Goal: Task Accomplishment & Management: Use online tool/utility

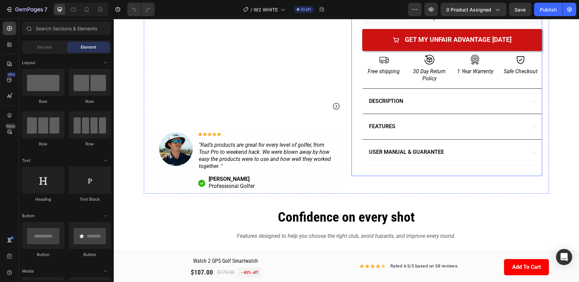
scroll to position [169, 0]
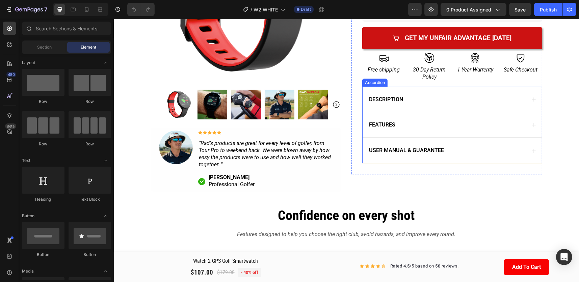
click at [534, 153] on icon at bounding box center [533, 150] width 5 height 5
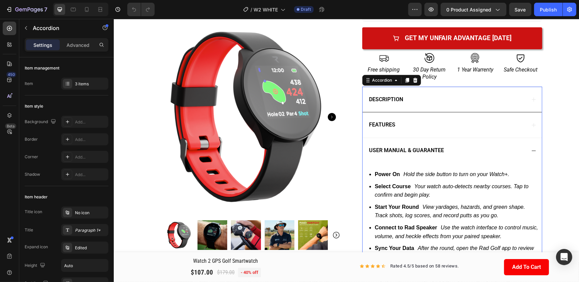
click at [535, 151] on div "USER MANUAL & GUARANTEE" at bounding box center [451, 151] width 179 height 26
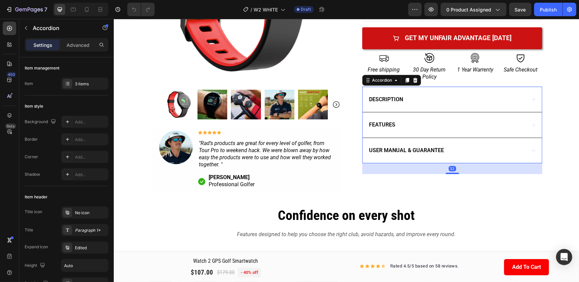
click at [531, 123] on icon at bounding box center [533, 125] width 5 height 5
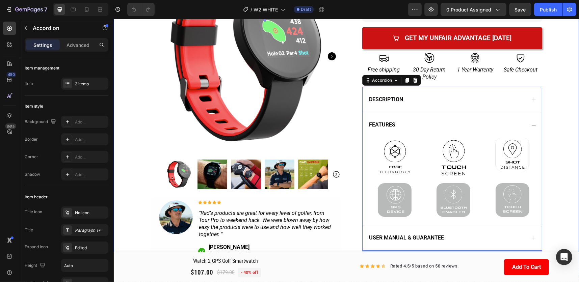
drag, startPoint x: 557, startPoint y: 117, endPoint x: 563, endPoint y: 128, distance: 13.4
click at [557, 117] on div "Product Images Image Icon Icon Icon Icon Icon Icon List "Rad’s products are gre…" at bounding box center [345, 70] width 465 height 412
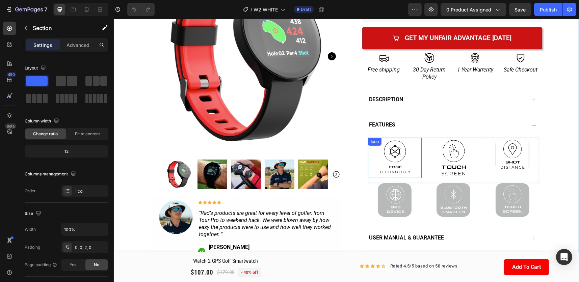
drag, startPoint x: 398, startPoint y: 147, endPoint x: 418, endPoint y: 151, distance: 20.3
click at [398, 147] on rect at bounding box center [394, 158] width 39 height 49
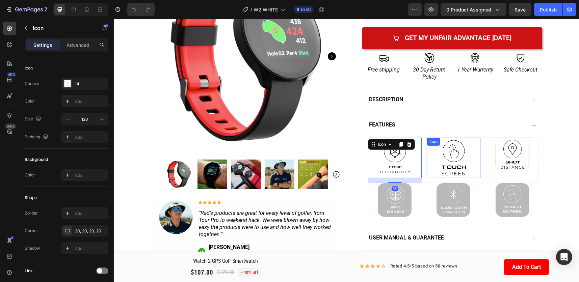
click at [453, 154] on rect at bounding box center [453, 158] width 39 height 49
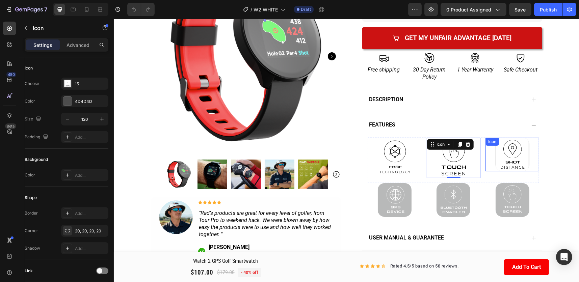
click at [522, 157] on rect at bounding box center [512, 154] width 32 height 41
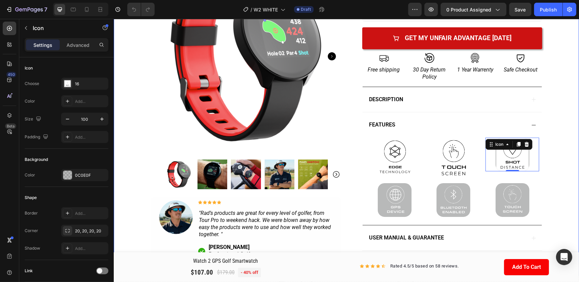
click at [558, 44] on div "Product Images Image Icon Icon Icon Icon Icon Icon List "Rad’s products are gre…" at bounding box center [345, 70] width 465 height 412
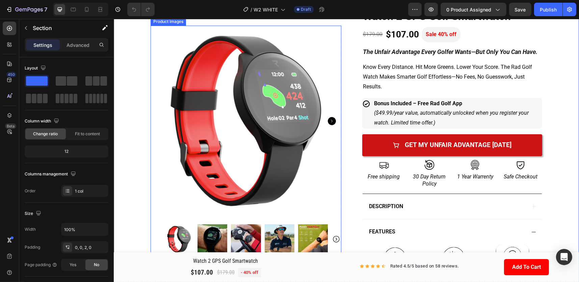
scroll to position [68, 0]
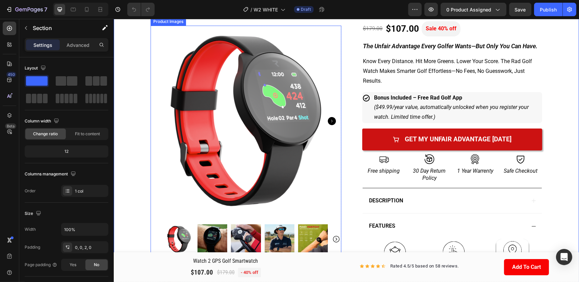
click at [206, 244] on img at bounding box center [212, 240] width 30 height 30
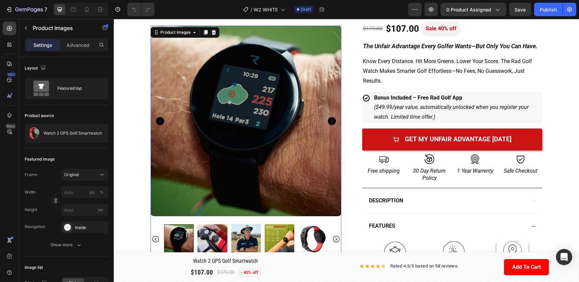
click at [307, 239] on img at bounding box center [313, 240] width 30 height 30
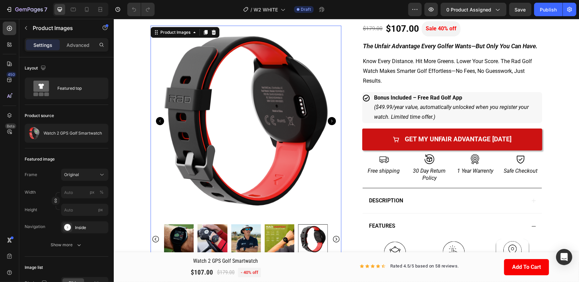
click at [281, 235] on img at bounding box center [279, 240] width 30 height 30
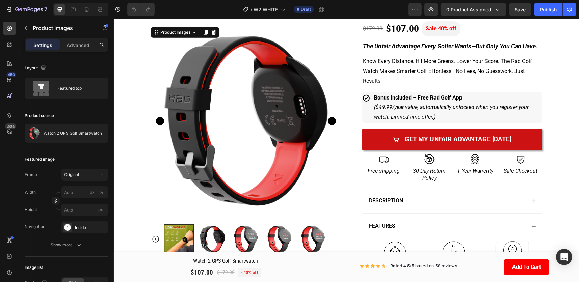
click at [176, 247] on div at bounding box center [179, 240] width 30 height 30
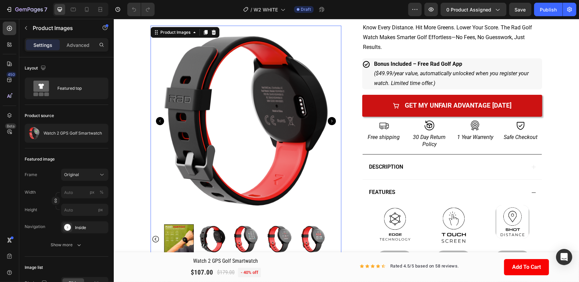
click at [176, 246] on div at bounding box center [179, 240] width 30 height 30
click at [328, 123] on icon "Carousel Next Arrow" at bounding box center [332, 121] width 8 height 8
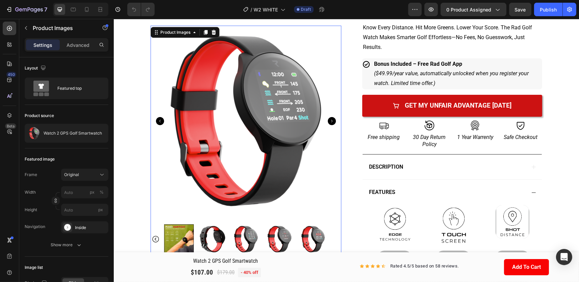
click at [330, 121] on icon "Carousel Next Arrow" at bounding box center [332, 121] width 8 height 8
click at [332, 122] on icon "Carousel Next Arrow" at bounding box center [332, 121] width 8 height 8
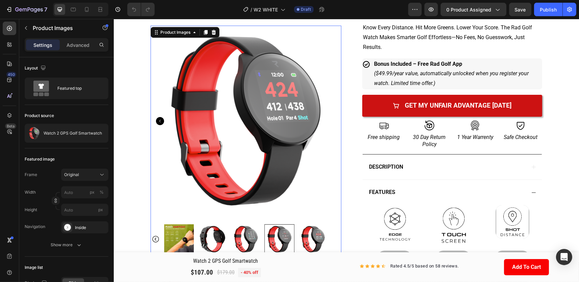
click at [332, 122] on div at bounding box center [245, 121] width 191 height 191
click at [332, 122] on img at bounding box center [245, 121] width 191 height 191
click at [158, 121] on icon "Carousel Back Arrow" at bounding box center [160, 121] width 8 height 8
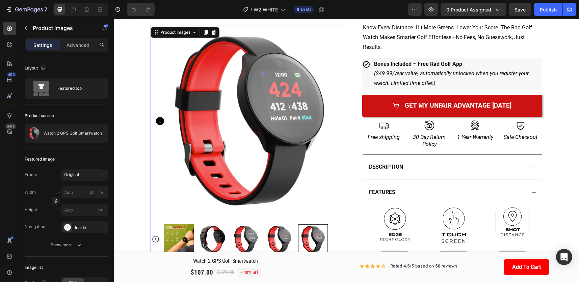
click at [158, 121] on icon "Carousel Back Arrow" at bounding box center [160, 121] width 8 height 8
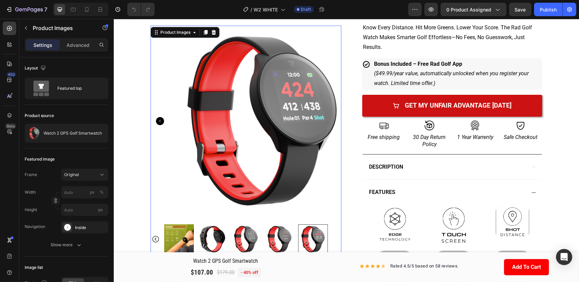
click at [158, 121] on icon "Carousel Back Arrow" at bounding box center [160, 121] width 8 height 8
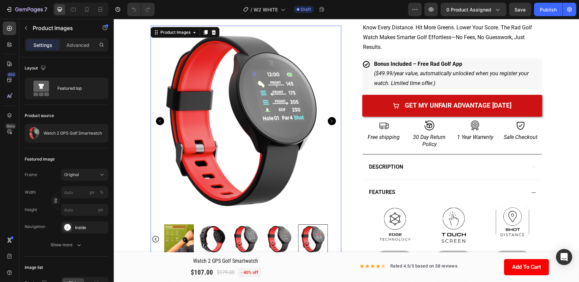
click at [158, 121] on icon "Carousel Back Arrow" at bounding box center [160, 121] width 8 height 8
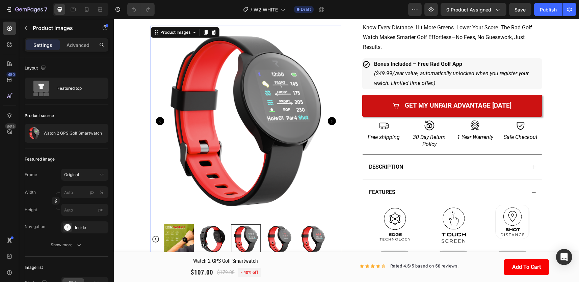
click at [158, 121] on icon "Carousel Back Arrow" at bounding box center [160, 121] width 8 height 8
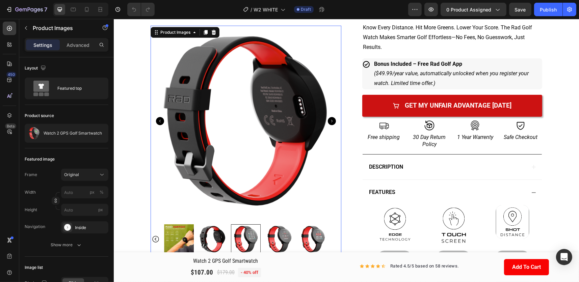
click at [158, 121] on icon "Carousel Back Arrow" at bounding box center [160, 121] width 8 height 8
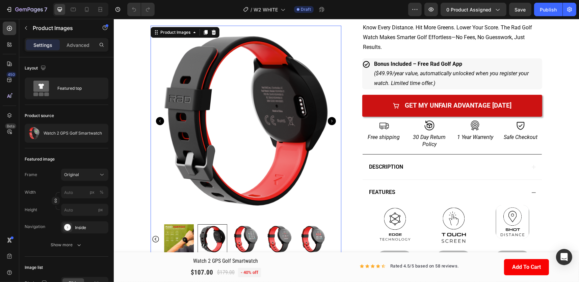
click at [158, 121] on icon "Carousel Back Arrow" at bounding box center [160, 121] width 8 height 8
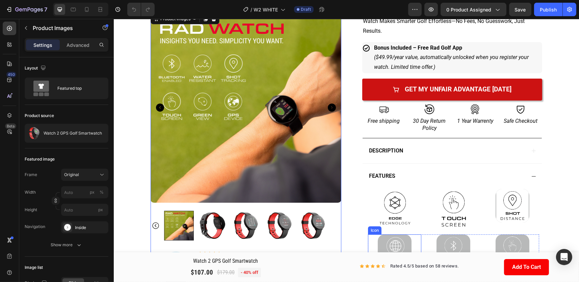
scroll to position [169, 0]
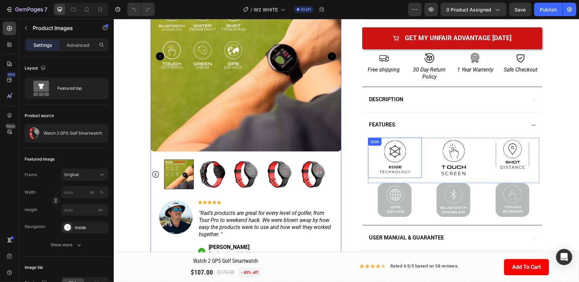
click at [396, 165] on rect at bounding box center [394, 158] width 39 height 49
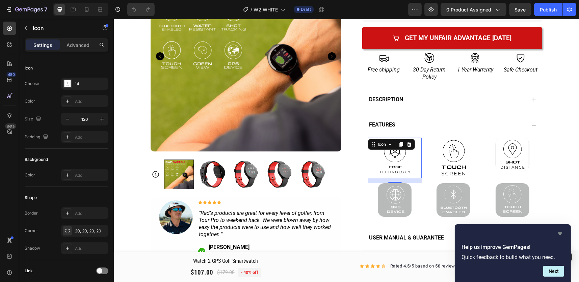
click at [561, 232] on icon "Hide survey" at bounding box center [560, 234] width 8 height 8
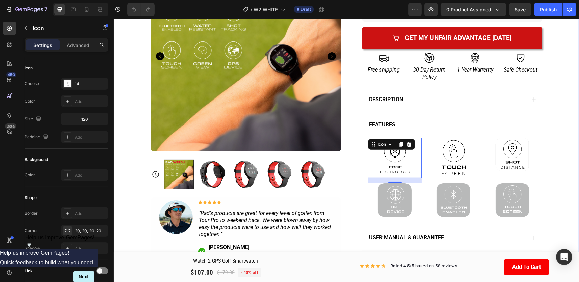
click at [554, 71] on div "Product Images Image Icon Icon Icon Icon Icon Icon List "Rad’s products are gre…" at bounding box center [345, 70] width 465 height 412
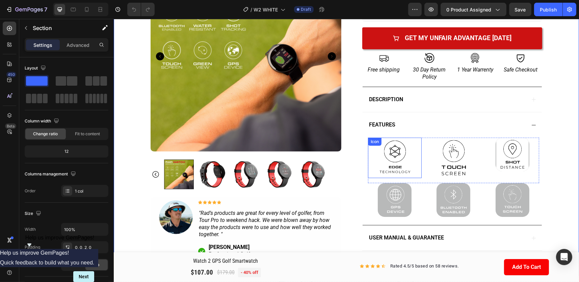
click at [395, 152] on rect at bounding box center [394, 158] width 39 height 49
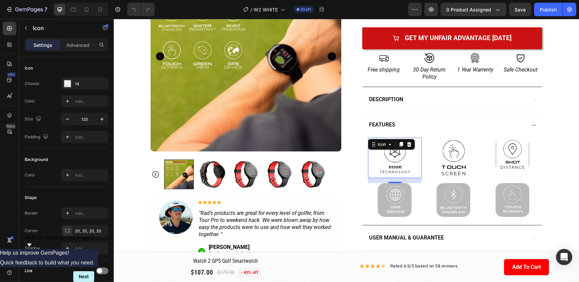
click at [410, 145] on div "Icon" at bounding box center [391, 144] width 47 height 11
click at [562, 143] on div "Product Images Image Icon Icon Icon Icon Icon Icon List "Rad’s products are gre…" at bounding box center [345, 70] width 465 height 412
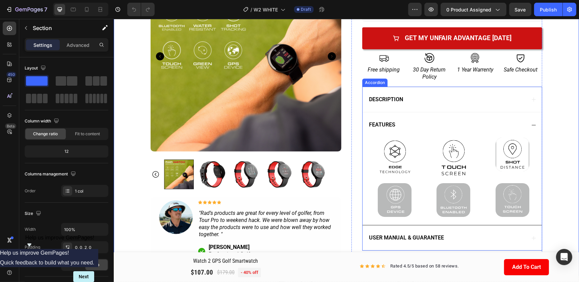
click at [382, 132] on div "FEATURES" at bounding box center [451, 125] width 179 height 26
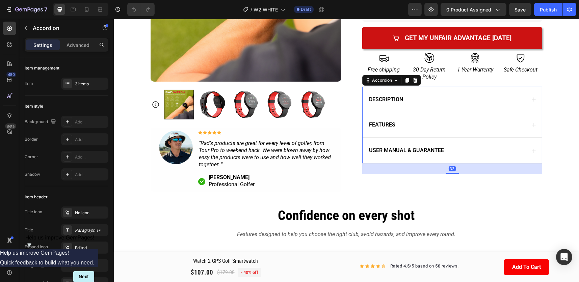
click at [534, 124] on div "FEATURES" at bounding box center [451, 125] width 179 height 26
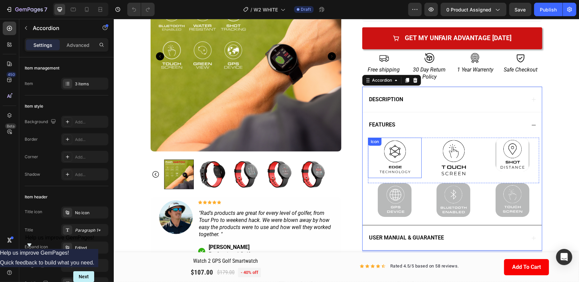
click at [393, 156] on rect at bounding box center [394, 158] width 47 height 58
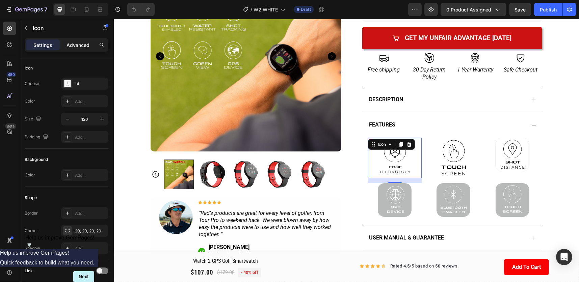
click at [68, 48] on p "Advanced" at bounding box center [78, 45] width 23 height 7
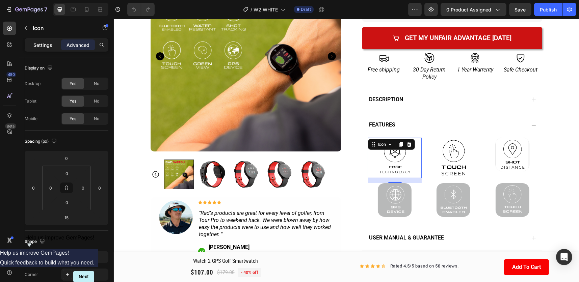
click at [49, 47] on p "Settings" at bounding box center [42, 45] width 19 height 7
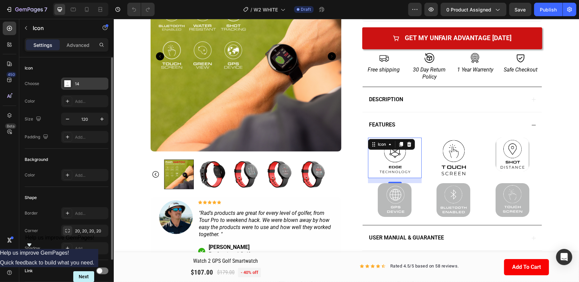
click at [73, 80] on div "14" at bounding box center [84, 84] width 47 height 12
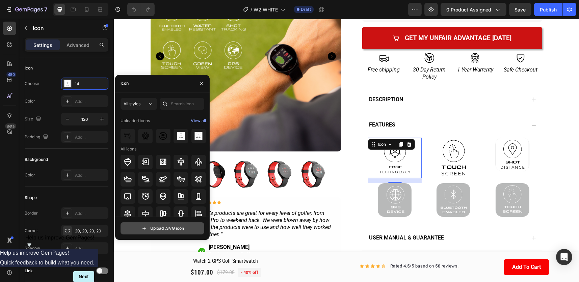
click at [178, 226] on input "file" at bounding box center [162, 228] width 83 height 11
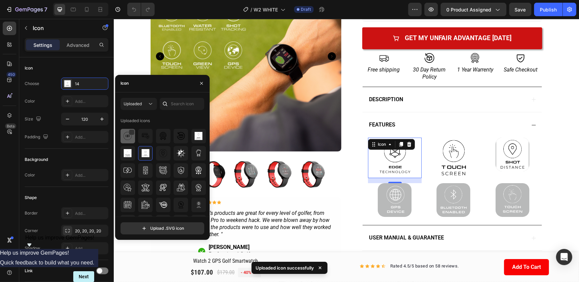
click at [129, 141] on div at bounding box center [128, 136] width 15 height 15
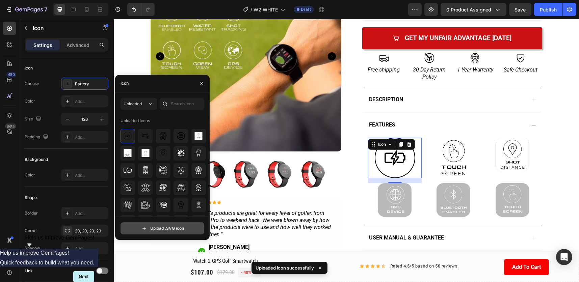
click at [186, 227] on input "file" at bounding box center [162, 228] width 83 height 11
click at [172, 228] on input "file" at bounding box center [162, 228] width 83 height 11
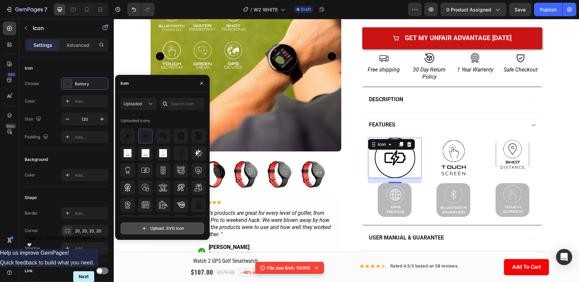
click at [169, 226] on input "file" at bounding box center [162, 228] width 83 height 11
click at [182, 226] on input "file" at bounding box center [162, 228] width 83 height 11
click at [175, 230] on input "file" at bounding box center [162, 228] width 83 height 11
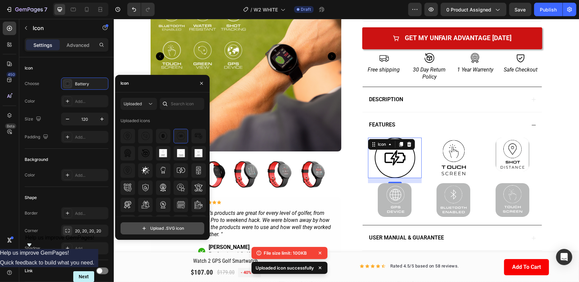
click at [177, 230] on input "file" at bounding box center [162, 228] width 83 height 11
click at [157, 231] on input "file" at bounding box center [162, 228] width 83 height 11
click at [162, 225] on input "file" at bounding box center [162, 228] width 83 height 11
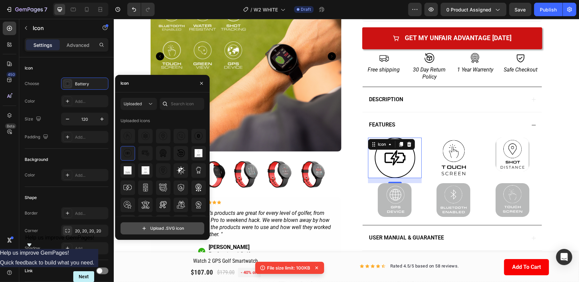
type input "C:\fakepath\Water.svg"
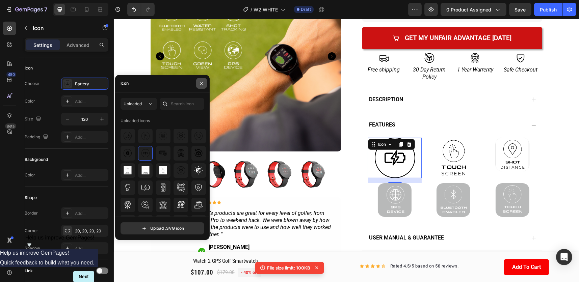
click at [200, 86] on icon "button" at bounding box center [201, 83] width 5 height 5
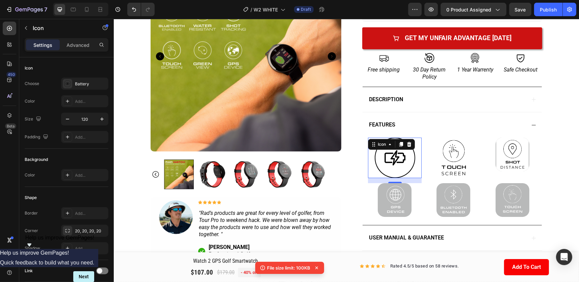
click at [409, 164] on icon at bounding box center [395, 158] width 41 height 41
click at [70, 41] on div "Advanced" at bounding box center [78, 45] width 34 height 11
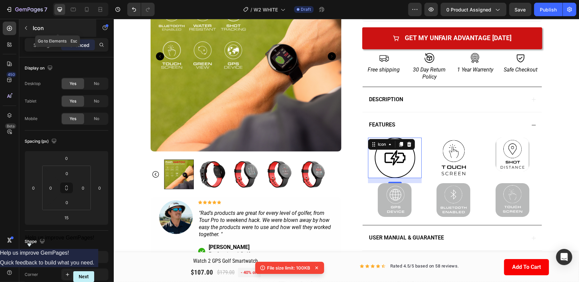
click at [27, 28] on icon "button" at bounding box center [25, 27] width 5 height 5
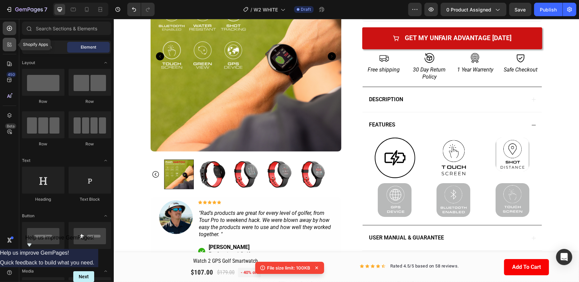
click at [11, 47] on icon at bounding box center [9, 44] width 7 height 7
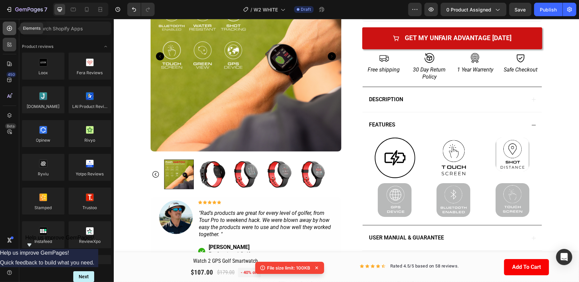
click at [13, 26] on div at bounding box center [10, 29] width 14 height 14
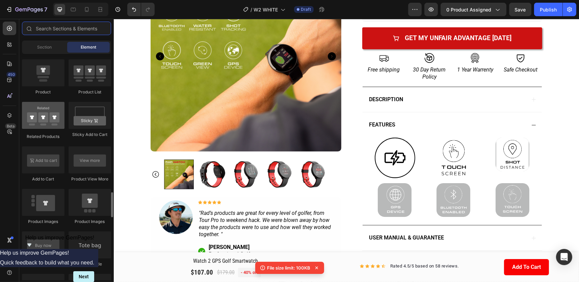
scroll to position [946, 0]
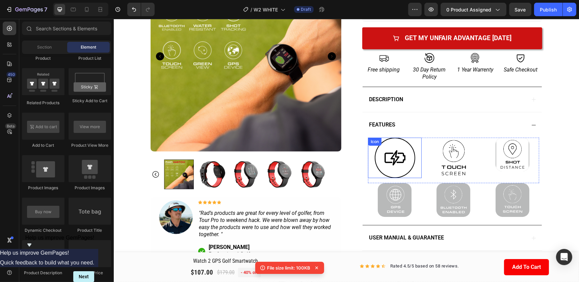
click at [393, 166] on icon at bounding box center [395, 158] width 41 height 41
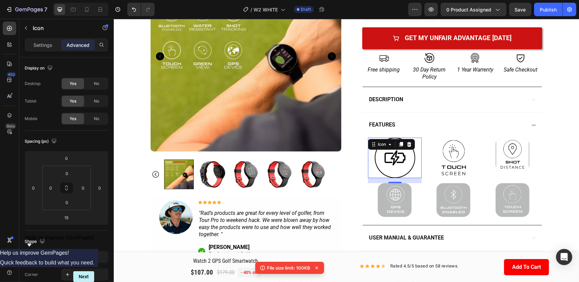
click at [409, 173] on icon at bounding box center [395, 158] width 41 height 41
click at [41, 47] on p "Settings" at bounding box center [42, 45] width 19 height 7
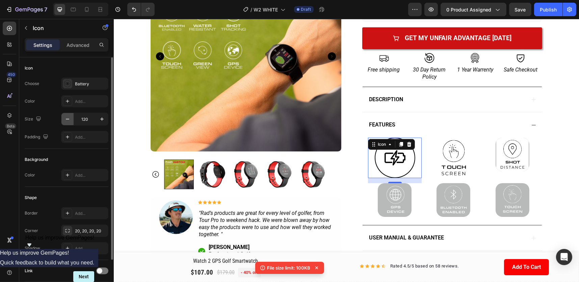
click at [68, 122] on icon "button" at bounding box center [67, 119] width 7 height 7
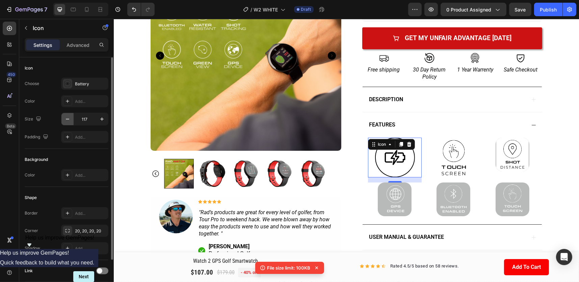
click at [68, 122] on icon "button" at bounding box center [67, 119] width 7 height 7
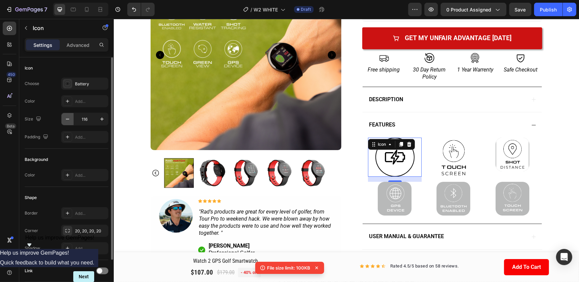
click at [68, 122] on icon "button" at bounding box center [67, 119] width 7 height 7
type input "113"
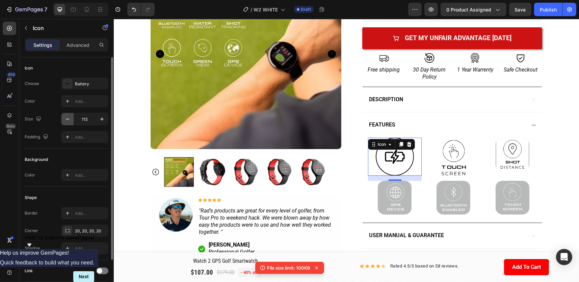
click at [68, 121] on icon "button" at bounding box center [67, 119] width 7 height 7
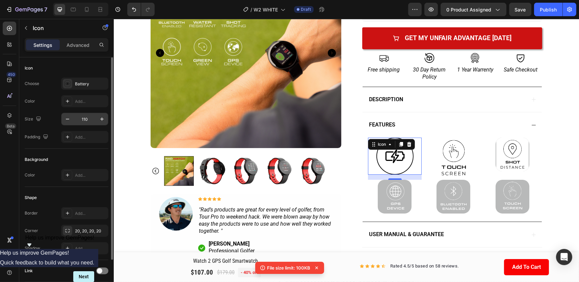
click at [81, 119] on input "110" at bounding box center [85, 119] width 22 height 12
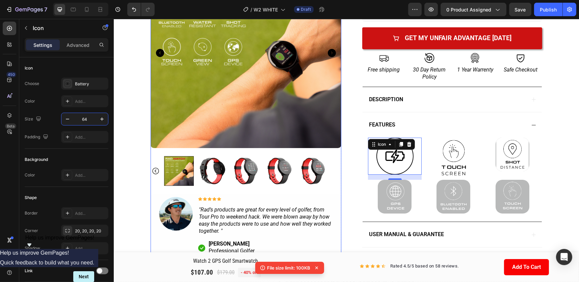
type input "64"
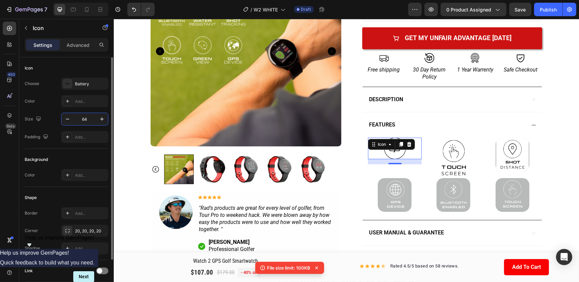
click at [79, 153] on div "Background Color Add..." at bounding box center [67, 168] width 84 height 38
click at [73, 44] on p "Advanced" at bounding box center [78, 45] width 23 height 7
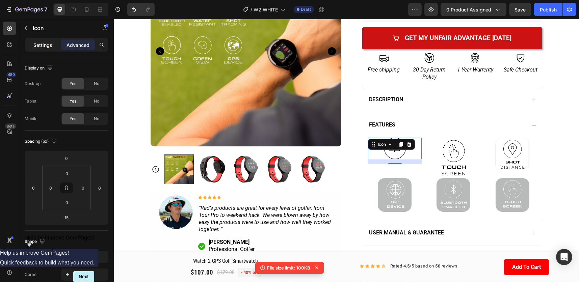
click at [43, 42] on p "Settings" at bounding box center [42, 45] width 19 height 7
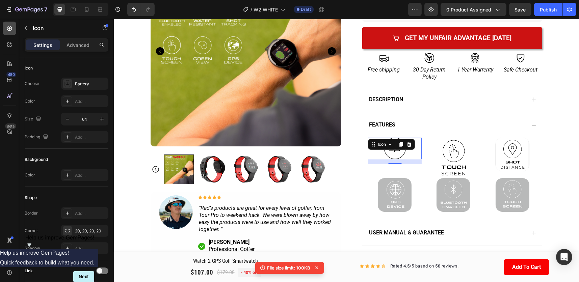
click at [6, 30] on icon at bounding box center [9, 28] width 7 height 7
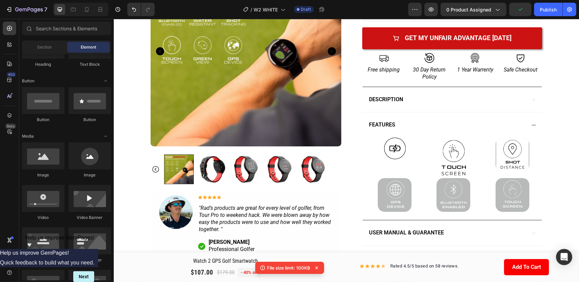
scroll to position [0, 0]
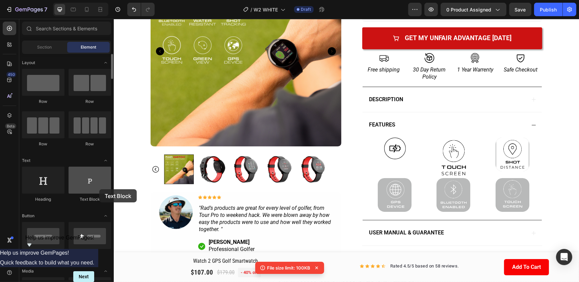
drag, startPoint x: 82, startPoint y: 184, endPoint x: 96, endPoint y: 188, distance: 13.8
click at [96, 189] on div at bounding box center [90, 180] width 43 height 27
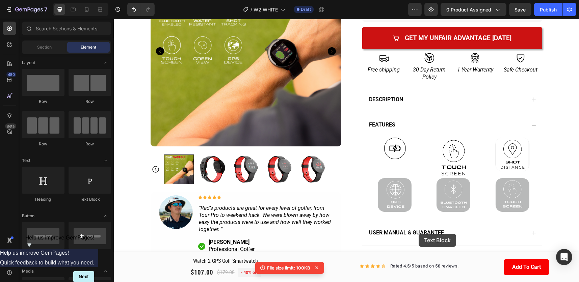
scroll to position [242, 0]
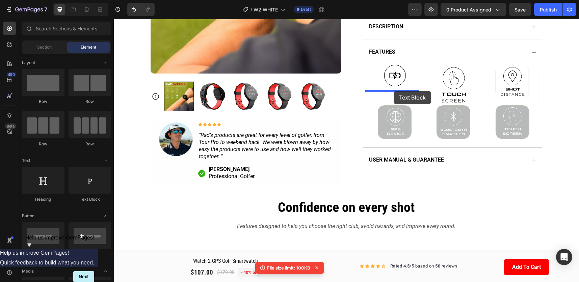
drag, startPoint x: 203, startPoint y: 203, endPoint x: 393, endPoint y: 91, distance: 221.0
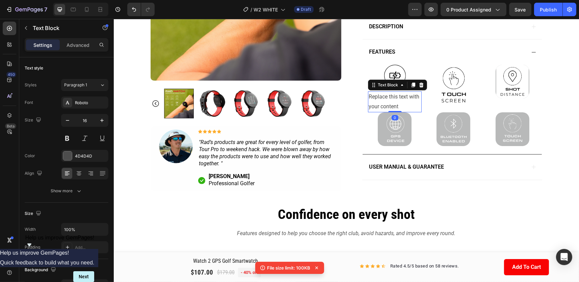
scroll to position [174, 0]
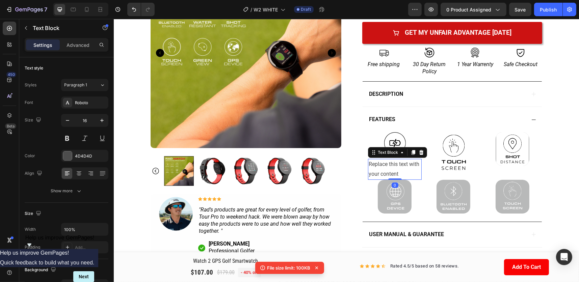
click at [390, 161] on div "Replace this text with your content" at bounding box center [395, 169] width 54 height 21
click at [390, 168] on p "Replace this text with your content" at bounding box center [394, 170] width 52 height 20
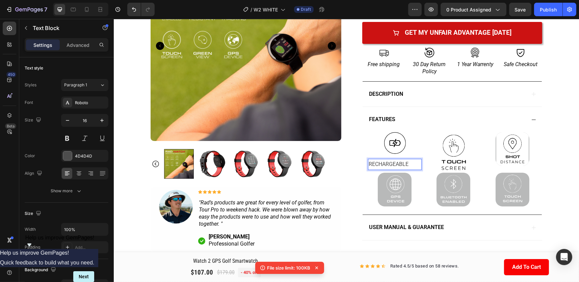
click at [400, 165] on p "RECHARGEABLE" at bounding box center [394, 165] width 52 height 10
click at [408, 165] on p "RECHARGEABLE" at bounding box center [394, 165] width 52 height 10
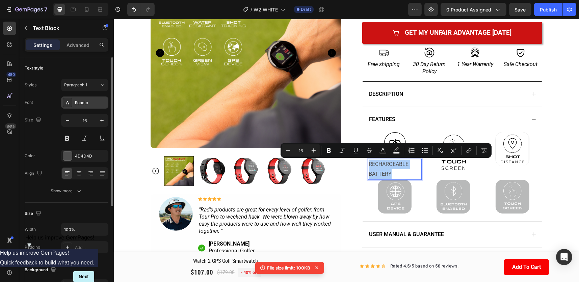
click at [87, 100] on div "Roboto" at bounding box center [91, 103] width 32 height 6
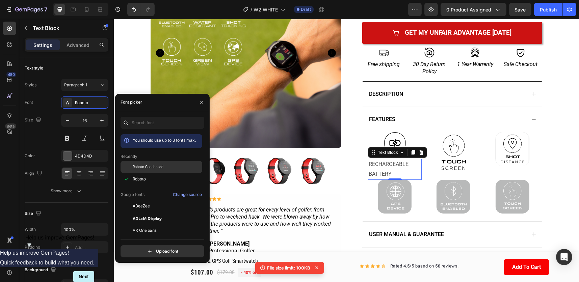
click at [160, 169] on span "Roboto Condensed" at bounding box center [148, 167] width 31 height 6
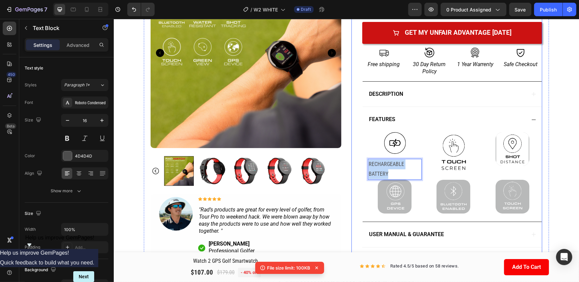
drag, startPoint x: 389, startPoint y: 173, endPoint x: 345, endPoint y: 162, distance: 44.9
click at [345, 162] on div "Product Images Image Icon Icon Icon Icon Icon Icon List "Rad’s products are gre…" at bounding box center [346, 59] width 405 height 400
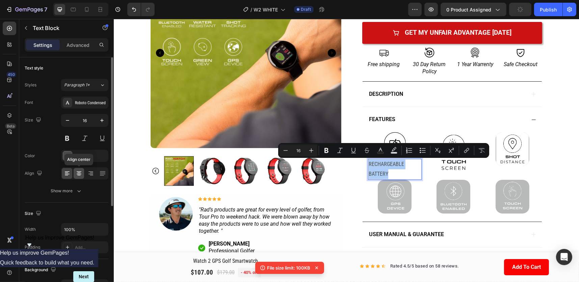
drag, startPoint x: 198, startPoint y: 170, endPoint x: 76, endPoint y: 173, distance: 122.3
click at [76, 173] on icon at bounding box center [79, 173] width 7 height 7
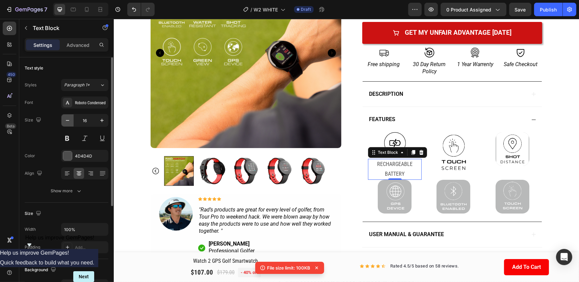
click at [69, 120] on icon "button" at bounding box center [67, 120] width 7 height 7
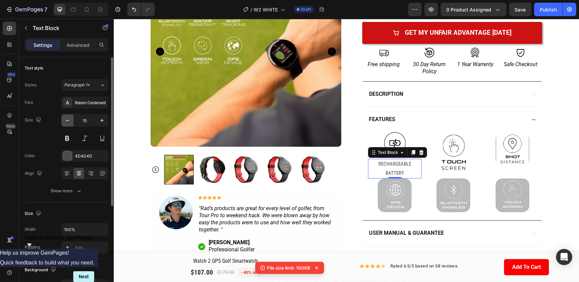
click at [69, 120] on icon "button" at bounding box center [67, 120] width 7 height 7
type input "14"
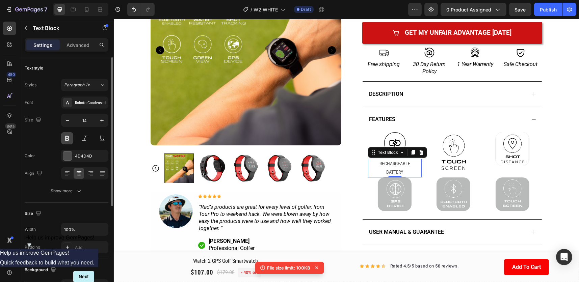
click at [71, 139] on button at bounding box center [67, 138] width 12 height 12
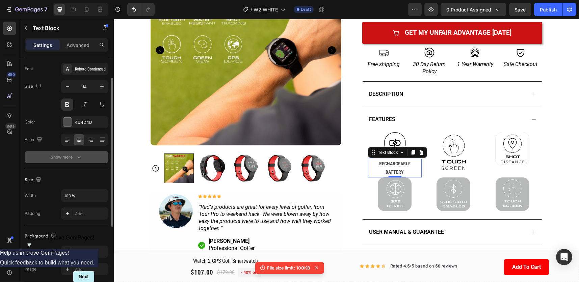
click at [83, 155] on button "Show more" at bounding box center [67, 157] width 84 height 12
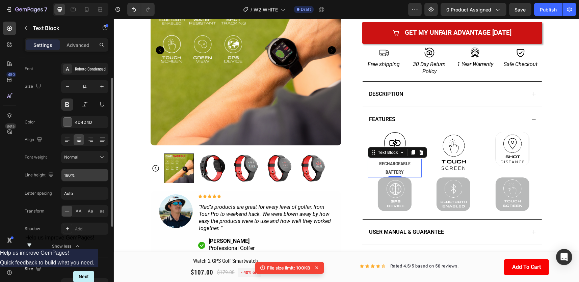
click at [75, 177] on input "180%" at bounding box center [84, 175] width 47 height 12
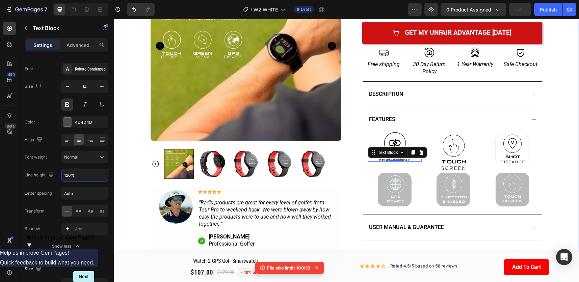
type input "120%"
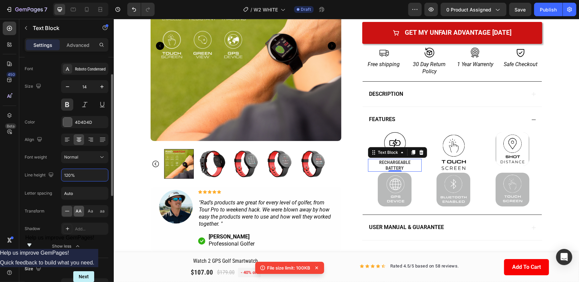
click at [81, 210] on span "AA" at bounding box center [79, 211] width 6 height 6
click at [545, 113] on div "Product Images Image Icon Icon Icon Icon Icon Icon List "Rad’s products are gre…" at bounding box center [346, 55] width 405 height 393
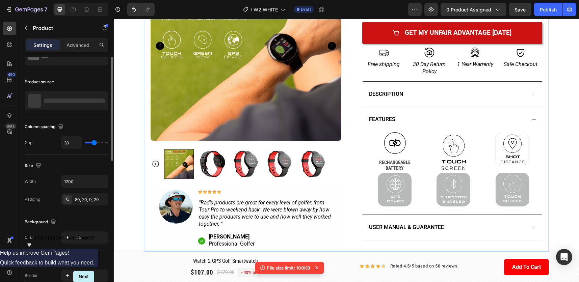
scroll to position [0, 0]
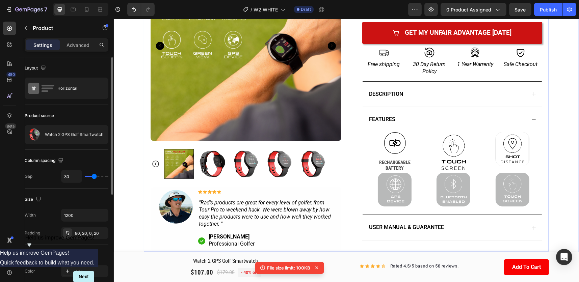
click at [559, 122] on div "Product Images Image Icon Icon Icon Icon Icon Icon List "Rad’s products are gre…" at bounding box center [345, 62] width 465 height 407
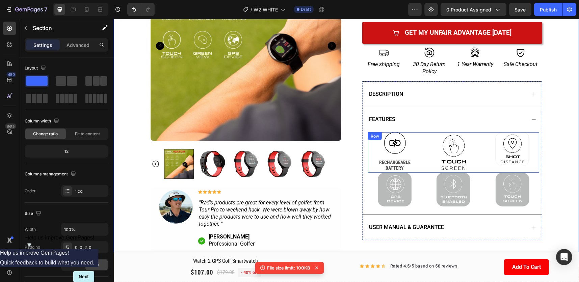
click at [390, 157] on div "Icon RECHARGEABLE BATTERY Text Block" at bounding box center [395, 152] width 54 height 41
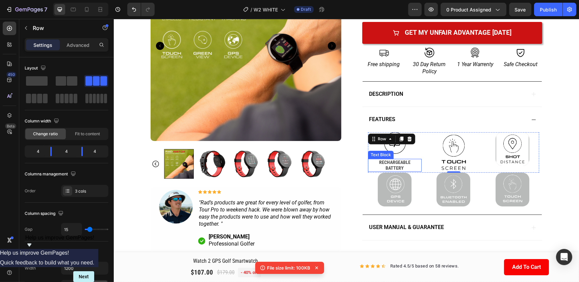
click at [395, 163] on p "RECHARGEABLE" at bounding box center [394, 163] width 52 height 6
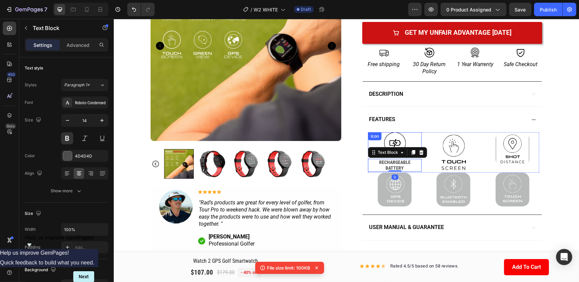
click at [403, 144] on icon at bounding box center [395, 143] width 22 height 22
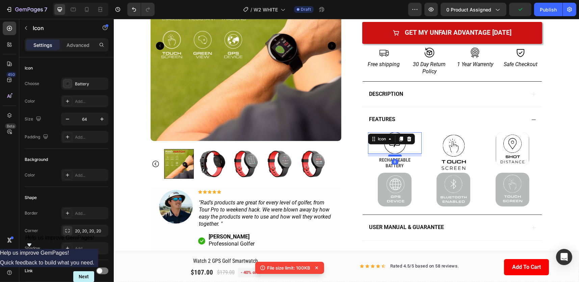
click at [394, 155] on div at bounding box center [395, 156] width 14 height 2
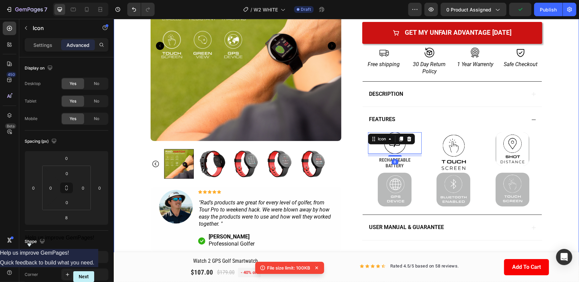
click at [559, 136] on div "Product Images Image Icon Icon Icon Icon Icon Icon List "Rad’s products are gre…" at bounding box center [345, 62] width 465 height 407
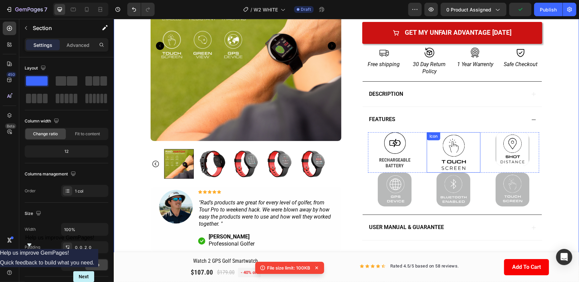
click at [457, 160] on icon at bounding box center [459, 161] width 4 height 3
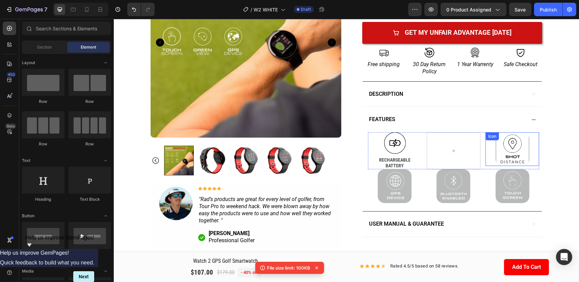
click at [504, 155] on rect at bounding box center [512, 149] width 32 height 41
click at [393, 186] on icon at bounding box center [395, 181] width 12 height 12
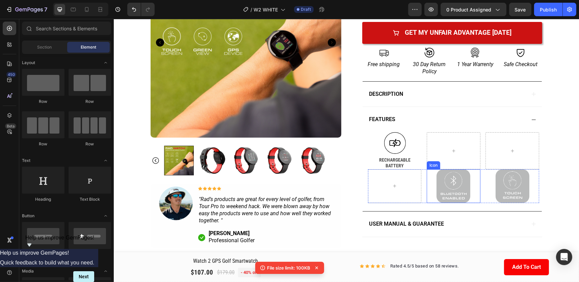
click at [456, 180] on icon at bounding box center [453, 187] width 34 height 34
click at [508, 182] on icon at bounding box center [512, 187] width 34 height 34
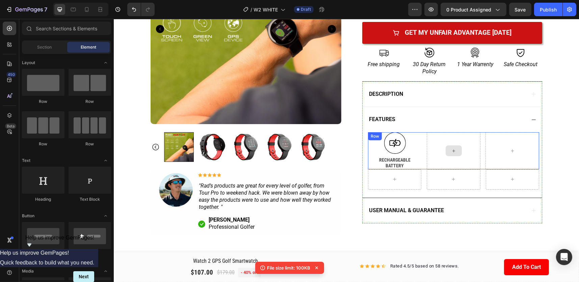
click at [452, 153] on icon at bounding box center [453, 151] width 5 height 6
click at [451, 149] on icon at bounding box center [453, 151] width 5 height 6
click at [514, 146] on div at bounding box center [512, 151] width 16 height 11
click at [457, 151] on div at bounding box center [453, 151] width 16 height 11
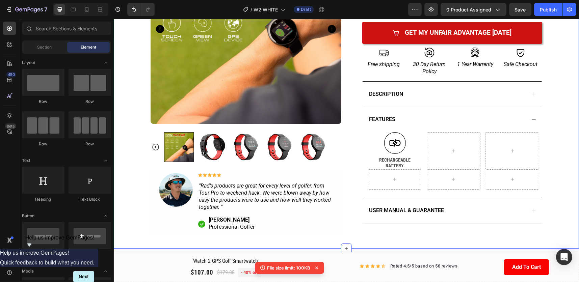
click at [547, 121] on div "Product Images Image Icon Icon Icon Icon Icon Icon List "Rad’s products are gre…" at bounding box center [345, 54] width 465 height 390
click at [452, 151] on icon at bounding box center [453, 151] width 3 height 3
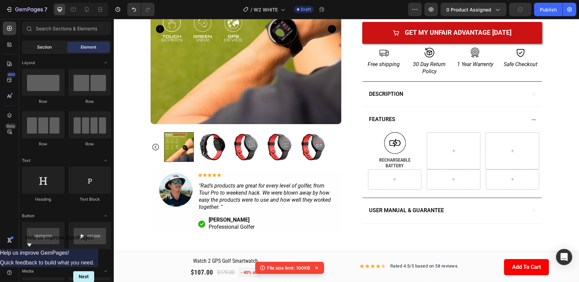
click at [48, 47] on span "Section" at bounding box center [44, 47] width 15 height 6
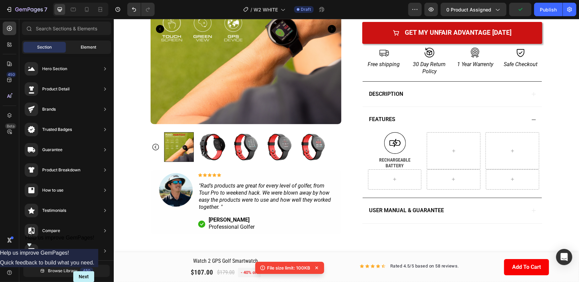
click at [73, 44] on div "Element" at bounding box center [88, 47] width 43 height 11
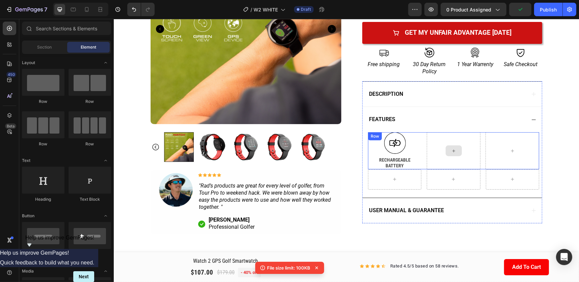
click at [464, 153] on div at bounding box center [454, 150] width 54 height 37
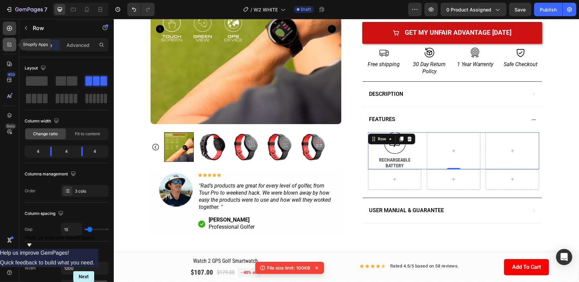
click at [6, 41] on div at bounding box center [10, 45] width 14 height 14
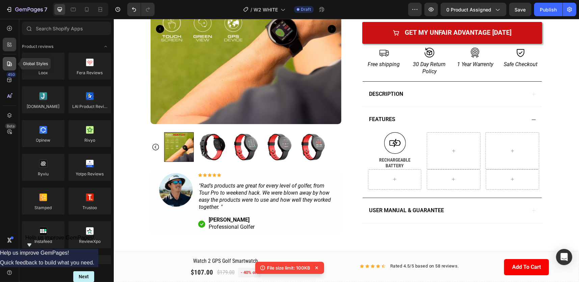
click at [7, 65] on icon at bounding box center [9, 63] width 7 height 7
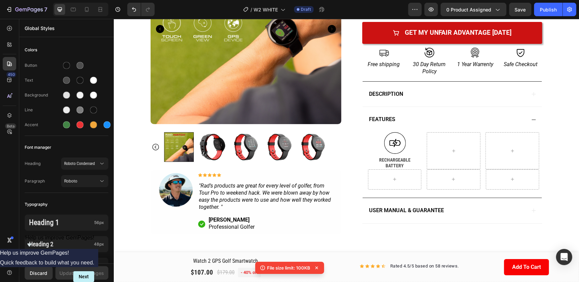
click at [554, 124] on div "Product Images Image Icon Icon Icon Icon Icon Icon List "Rad’s products are gre…" at bounding box center [345, 54] width 465 height 390
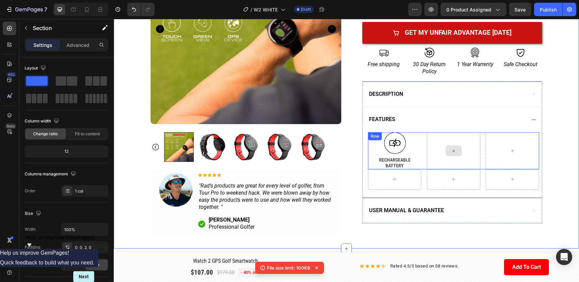
click at [462, 152] on div at bounding box center [454, 150] width 54 height 37
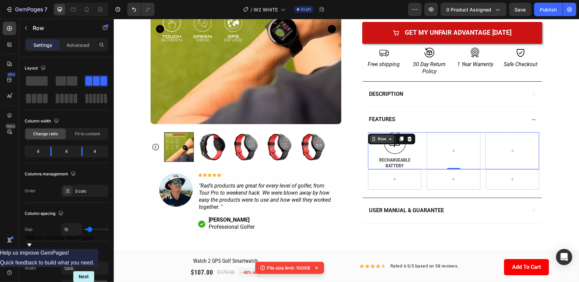
click at [376, 138] on div "Row" at bounding box center [381, 139] width 11 height 6
click at [379, 139] on div "Row" at bounding box center [381, 139] width 11 height 6
click at [407, 140] on icon at bounding box center [409, 139] width 4 height 5
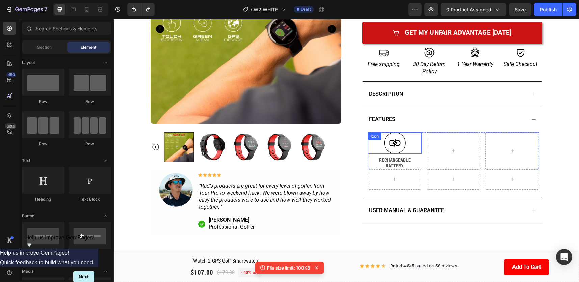
click at [396, 145] on icon at bounding box center [394, 143] width 11 height 8
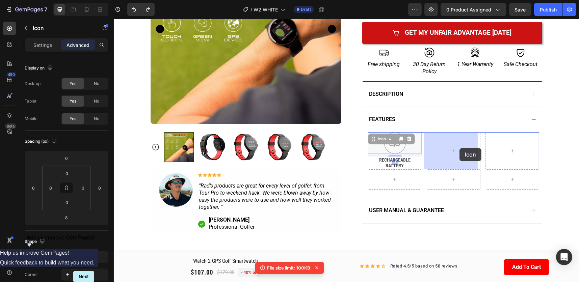
drag, startPoint x: 406, startPoint y: 148, endPoint x: 459, endPoint y: 148, distance: 53.0
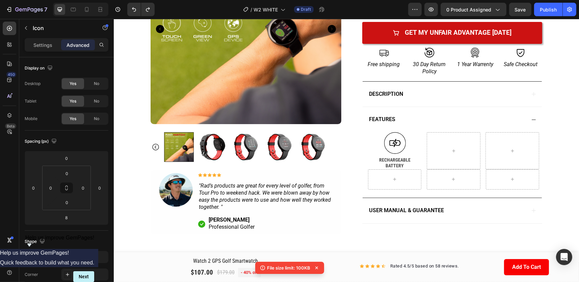
click at [396, 142] on icon at bounding box center [395, 143] width 22 height 22
click at [398, 163] on p "BATTERY" at bounding box center [394, 166] width 52 height 6
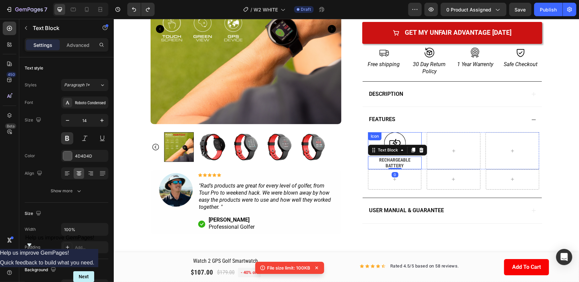
click at [396, 138] on div "Icon" at bounding box center [395, 143] width 54 height 22
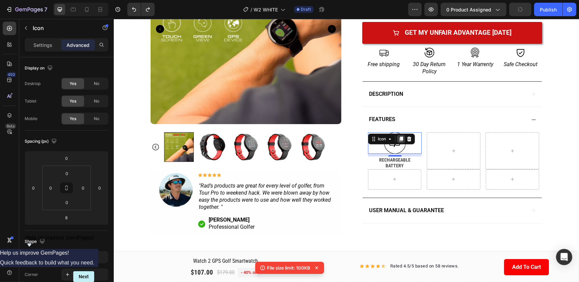
click at [399, 139] on icon at bounding box center [401, 139] width 4 height 5
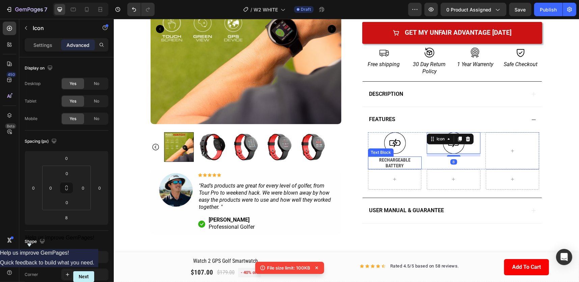
click at [398, 160] on p "RECHARGEABLE" at bounding box center [394, 160] width 52 height 6
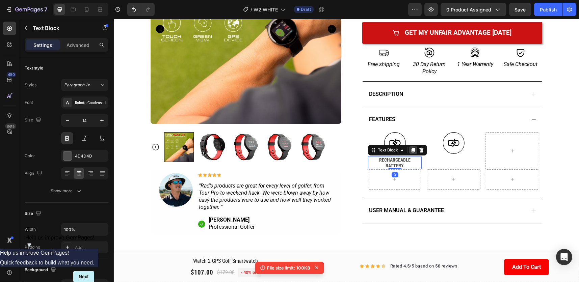
click at [411, 151] on icon at bounding box center [413, 150] width 4 height 5
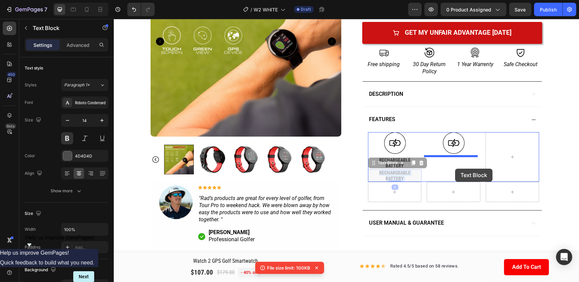
drag, startPoint x: 399, startPoint y: 174, endPoint x: 453, endPoint y: 165, distance: 54.7
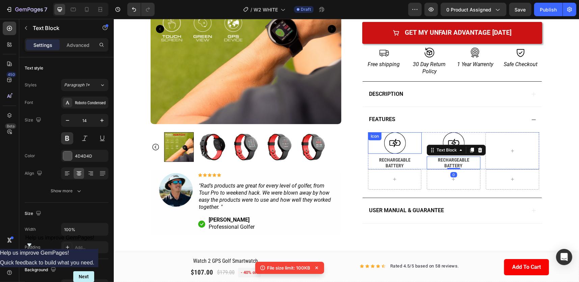
click at [394, 142] on icon at bounding box center [395, 143] width 22 height 22
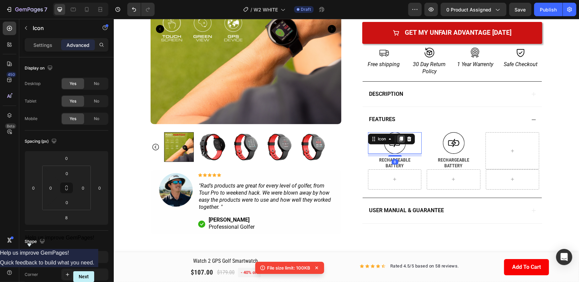
click at [398, 138] on icon at bounding box center [400, 138] width 5 height 5
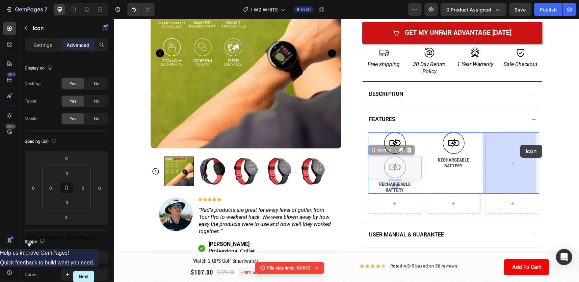
drag, startPoint x: 396, startPoint y: 165, endPoint x: 520, endPoint y: 145, distance: 125.9
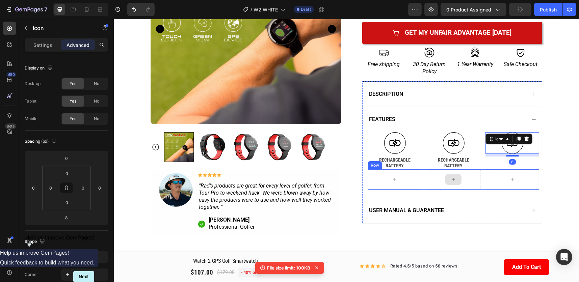
click at [457, 164] on p "BATTERY" at bounding box center [453, 166] width 52 height 6
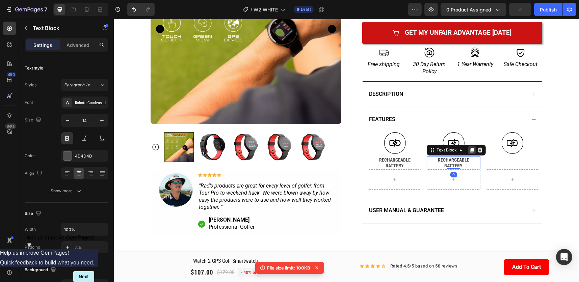
click at [469, 149] on icon at bounding box center [471, 150] width 5 height 5
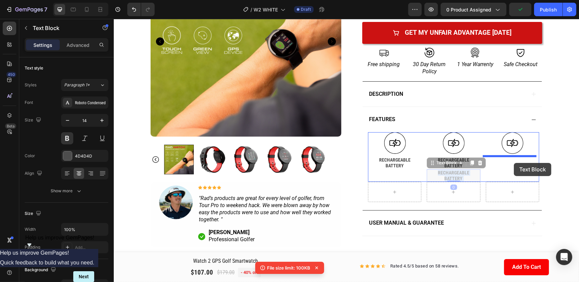
drag, startPoint x: 455, startPoint y: 171, endPoint x: 514, endPoint y: 163, distance: 59.3
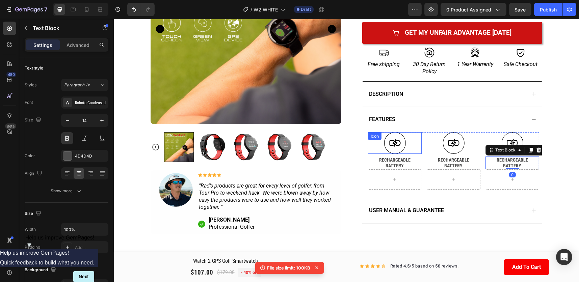
click at [396, 142] on div "Icon" at bounding box center [395, 143] width 54 height 22
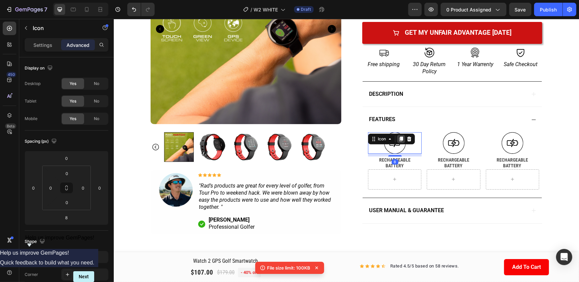
click at [399, 138] on icon at bounding box center [401, 139] width 4 height 5
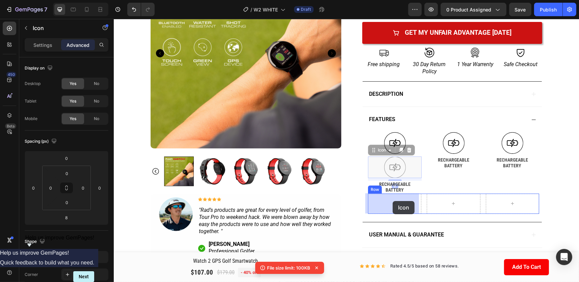
drag, startPoint x: 395, startPoint y: 164, endPoint x: 393, endPoint y: 207, distance: 42.6
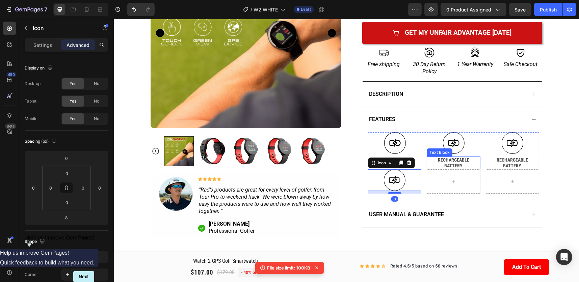
click at [439, 159] on p "RECHARGEABLE" at bounding box center [453, 160] width 52 height 6
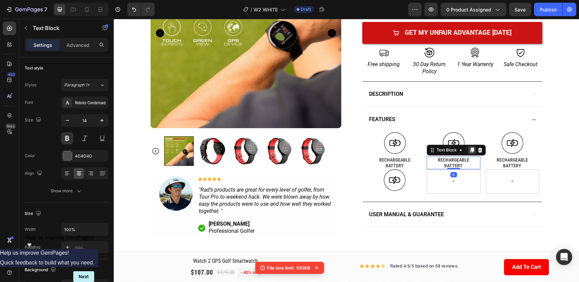
click at [472, 151] on div at bounding box center [472, 150] width 8 height 8
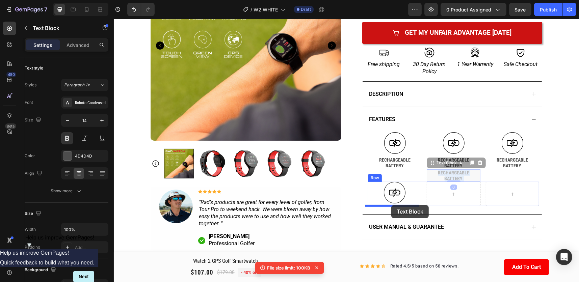
drag, startPoint x: 452, startPoint y: 173, endPoint x: 391, endPoint y: 205, distance: 69.2
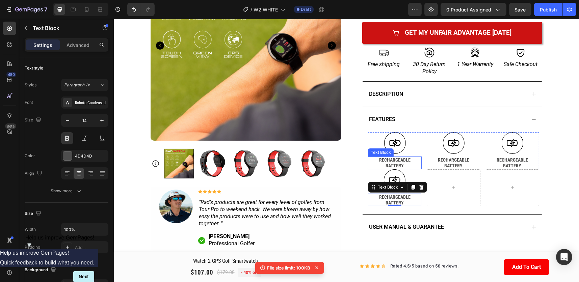
click at [368, 155] on div "Text Block" at bounding box center [381, 153] width 26 height 8
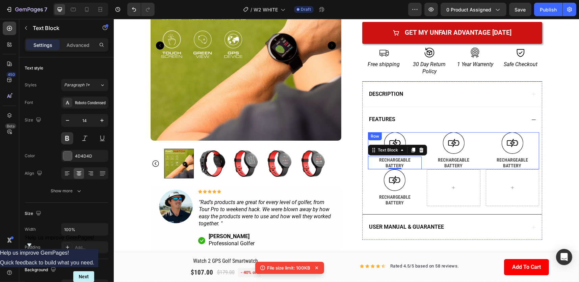
click at [479, 149] on div "Icon RECHARGEABLE BATTERY Text Block 0 Icon RECHARGEABLE BATTERY Text Block Ico…" at bounding box center [453, 150] width 171 height 37
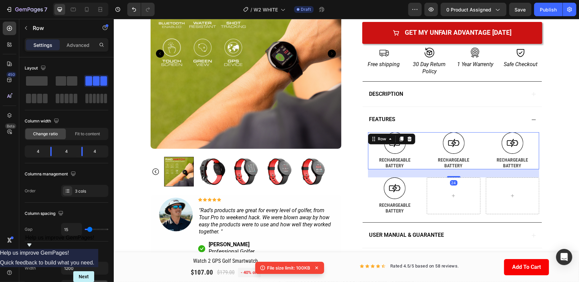
drag, startPoint x: 448, startPoint y: 169, endPoint x: 458, endPoint y: 177, distance: 12.7
click at [458, 170] on div "24" at bounding box center [453, 170] width 171 height 0
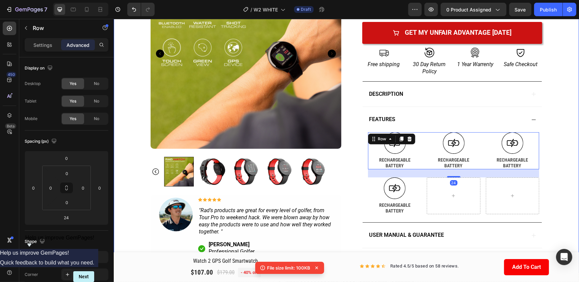
click at [555, 146] on div "Product Images Image Icon Icon Icon Icon Icon Icon List "Rad’s products are gre…" at bounding box center [345, 66] width 465 height 414
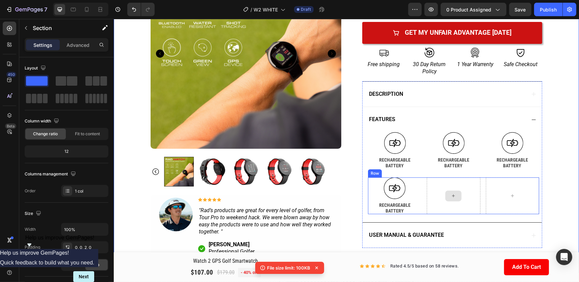
click at [455, 195] on div at bounding box center [453, 196] width 16 height 11
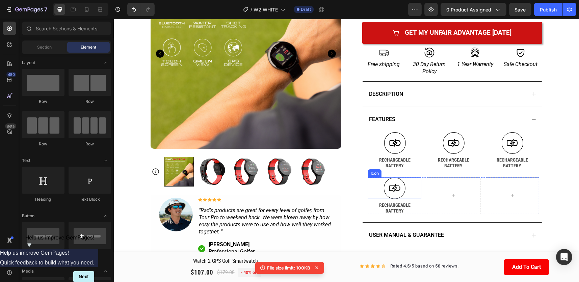
click at [389, 184] on icon at bounding box center [395, 189] width 22 height 22
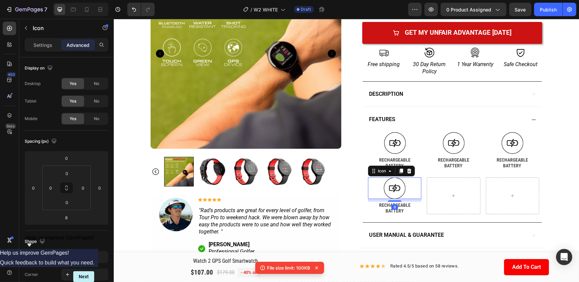
click at [399, 171] on icon at bounding box center [401, 171] width 4 height 5
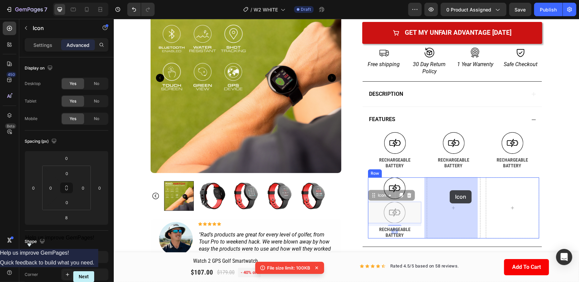
drag, startPoint x: 395, startPoint y: 207, endPoint x: 449, endPoint y: 190, distance: 56.8
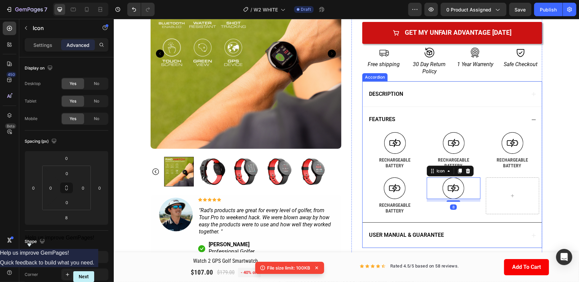
click at [393, 209] on p "BATTERY" at bounding box center [394, 211] width 52 height 6
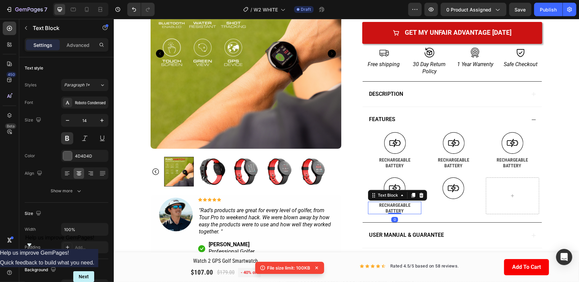
click at [412, 196] on icon at bounding box center [413, 195] width 4 height 5
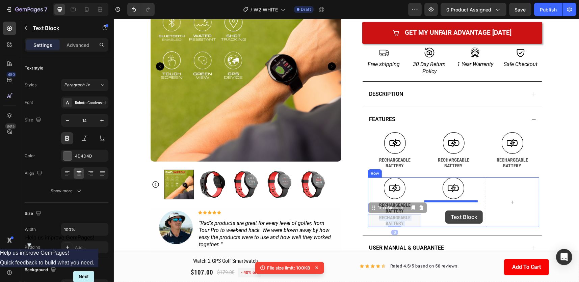
drag, startPoint x: 397, startPoint y: 222, endPoint x: 445, endPoint y: 211, distance: 49.3
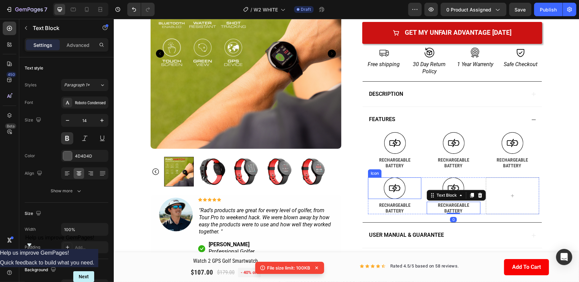
click at [394, 190] on icon at bounding box center [394, 188] width 11 height 8
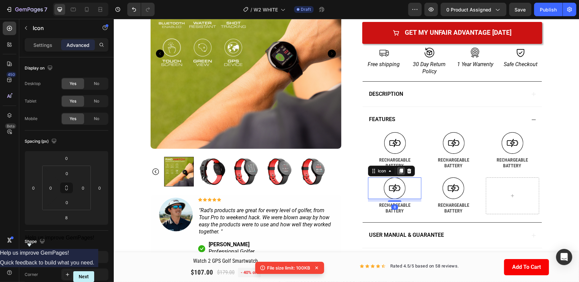
click at [398, 170] on icon at bounding box center [400, 171] width 5 height 5
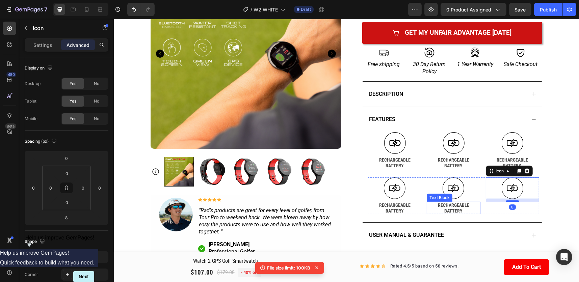
click at [454, 208] on p "BATTERY" at bounding box center [453, 211] width 52 height 6
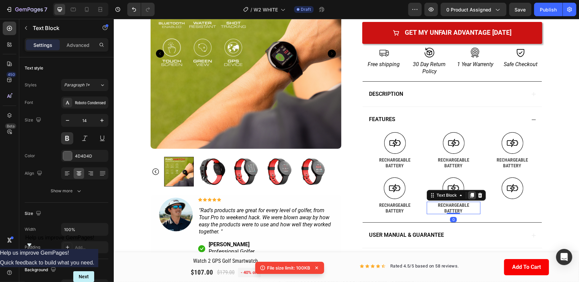
click at [470, 195] on icon at bounding box center [472, 195] width 4 height 5
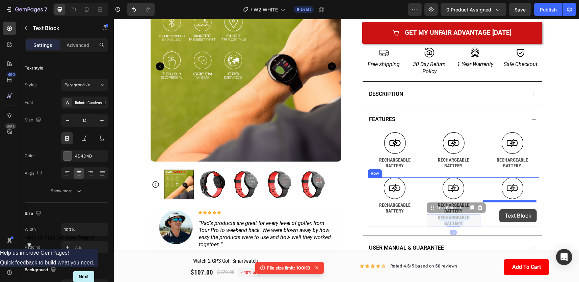
drag, startPoint x: 450, startPoint y: 222, endPoint x: 499, endPoint y: 209, distance: 50.9
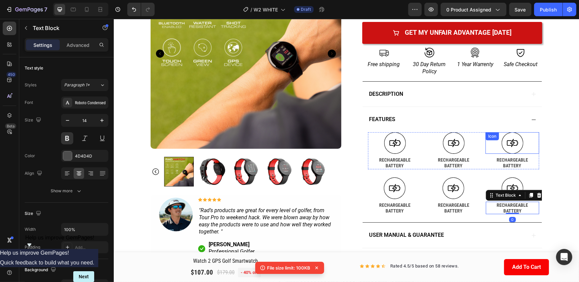
click at [535, 134] on div "Icon" at bounding box center [512, 143] width 54 height 22
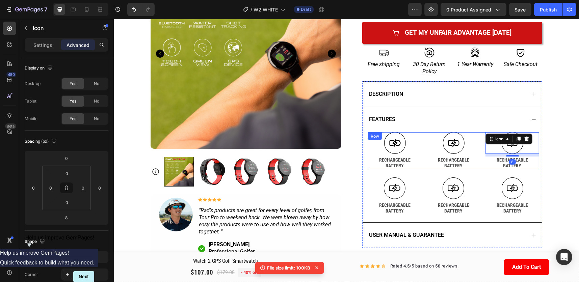
click at [479, 144] on div "Icon RECHARGEABLE BATTERY Text Block Icon RECHARGEABLE BATTERY Text Block Icon …" at bounding box center [453, 150] width 171 height 37
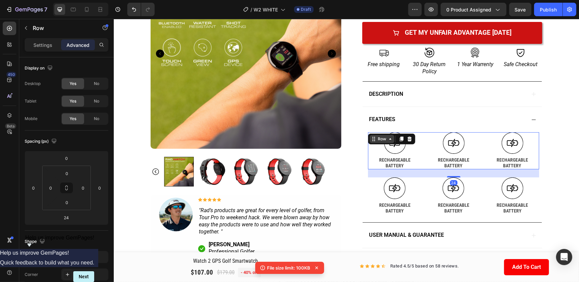
click at [387, 139] on icon at bounding box center [389, 138] width 5 height 5
click at [43, 48] on p "Settings" at bounding box center [42, 45] width 19 height 7
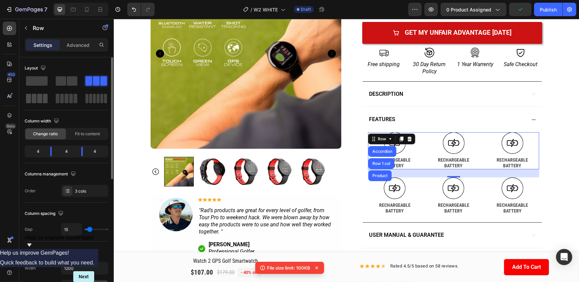
click at [34, 98] on span at bounding box center [34, 98] width 5 height 9
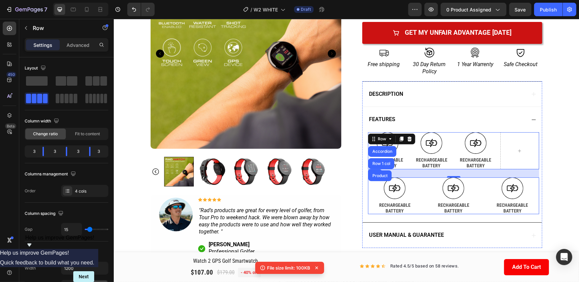
click at [481, 189] on div "Icon RECHARGEABLE BATTERY Text Block Icon RECHARGEABLE BATTERY Text Block Icon …" at bounding box center [453, 196] width 171 height 37
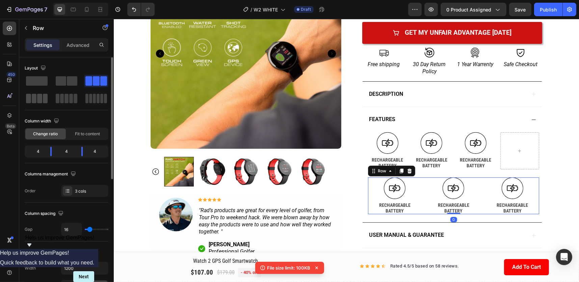
click at [38, 98] on span at bounding box center [39, 98] width 5 height 9
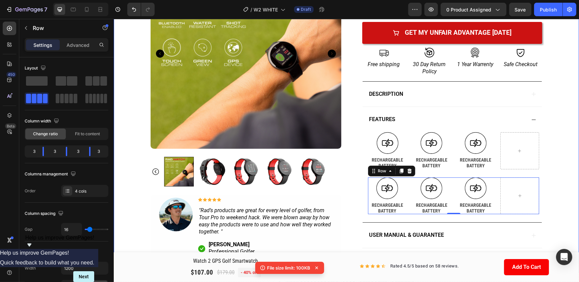
click at [555, 158] on div "Product Images Image Icon Icon Icon Icon Icon Icon List "Rad’s products are gre…" at bounding box center [345, 66] width 465 height 414
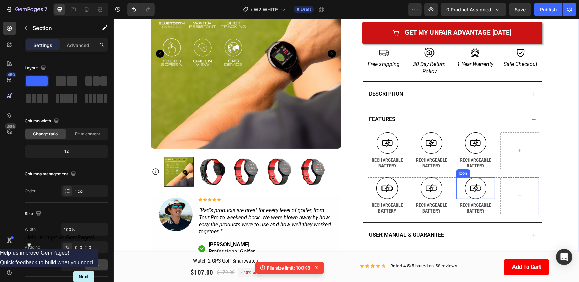
click at [478, 190] on icon at bounding box center [476, 189] width 22 height 22
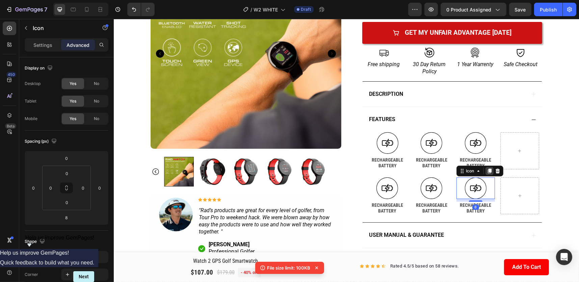
click at [487, 171] on icon at bounding box center [489, 171] width 5 height 5
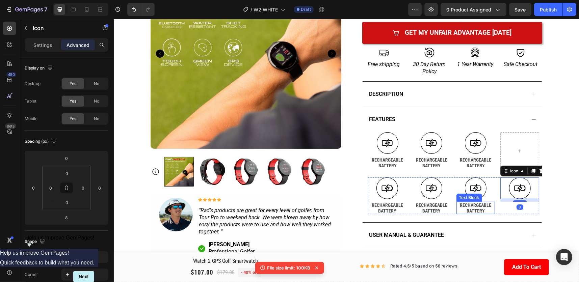
click at [478, 207] on div "RECHARGEABLE BATTERY" at bounding box center [475, 208] width 39 height 13
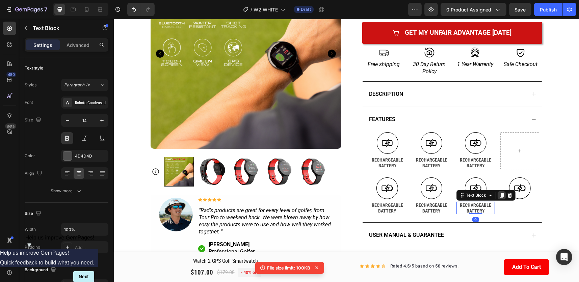
click at [499, 195] on icon at bounding box center [501, 195] width 4 height 5
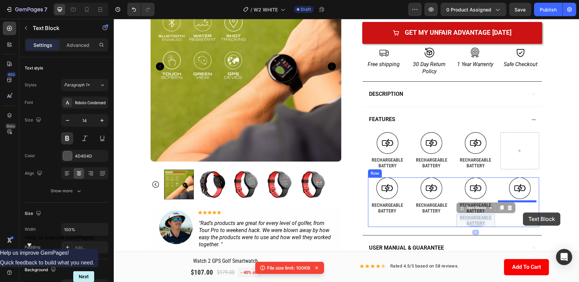
drag, startPoint x: 476, startPoint y: 222, endPoint x: 522, endPoint y: 212, distance: 47.4
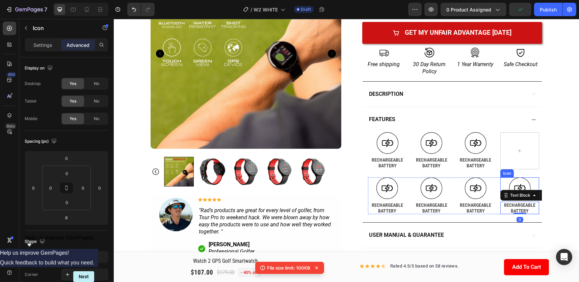
click at [518, 182] on icon at bounding box center [520, 189] width 22 height 22
click at [529, 174] on div at bounding box center [533, 171] width 8 height 8
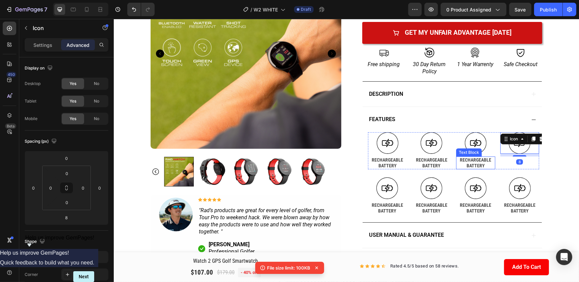
click at [485, 160] on p "RECHARGEABLE" at bounding box center [476, 160] width 38 height 6
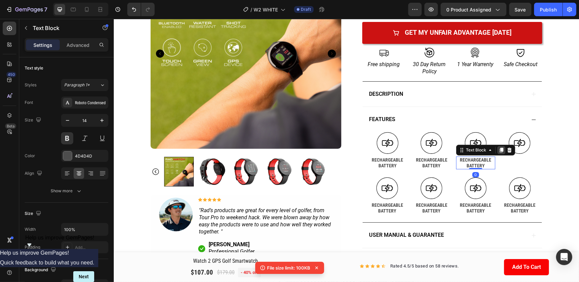
click at [498, 148] on icon at bounding box center [500, 150] width 5 height 5
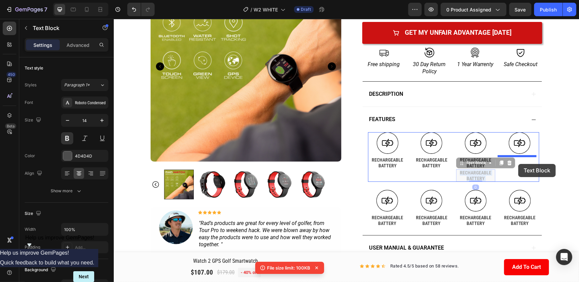
drag, startPoint x: 476, startPoint y: 175, endPoint x: 518, endPoint y: 164, distance: 42.9
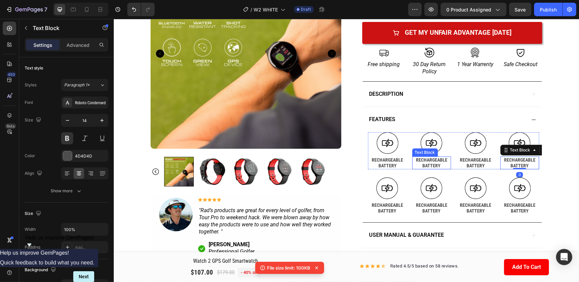
click at [433, 139] on icon at bounding box center [431, 143] width 22 height 22
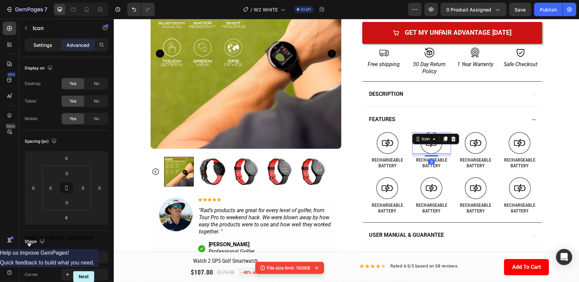
click at [48, 44] on p "Settings" at bounding box center [42, 45] width 19 height 7
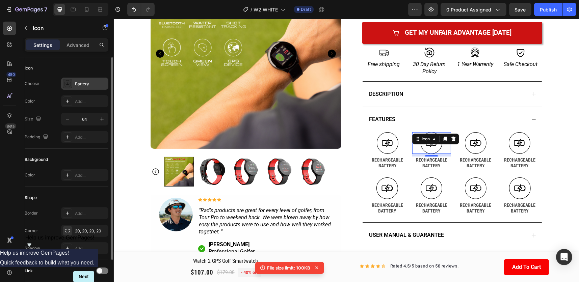
click at [84, 81] on div "Battery" at bounding box center [91, 84] width 32 height 6
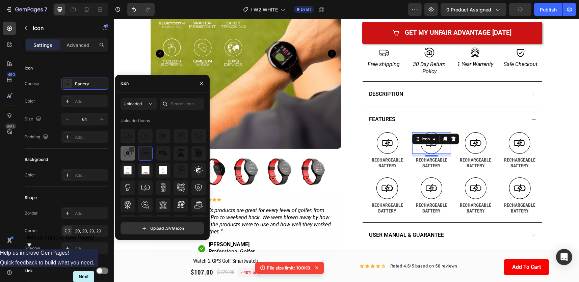
click at [125, 151] on img at bounding box center [128, 153] width 8 height 8
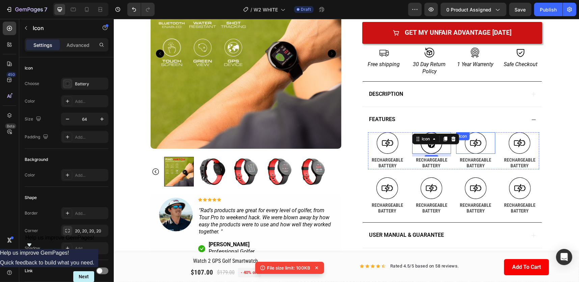
click at [481, 142] on div "Icon" at bounding box center [475, 143] width 39 height 22
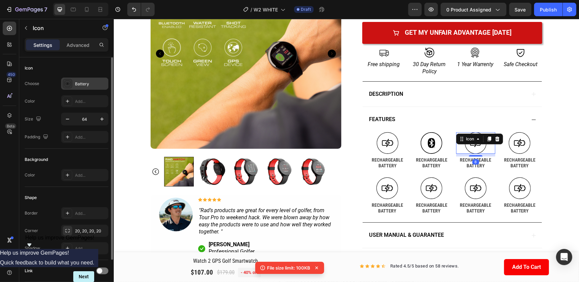
click at [79, 83] on div "Battery" at bounding box center [91, 84] width 32 height 6
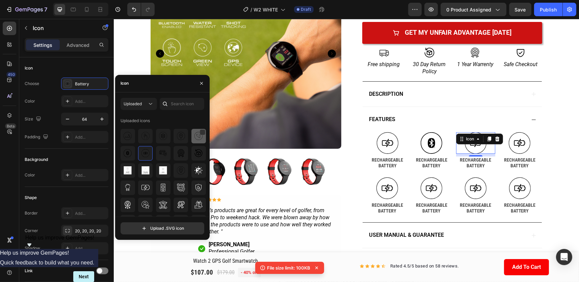
click at [195, 136] on img at bounding box center [199, 136] width 8 height 8
click at [559, 108] on div "Product Images Image Icon Icon Icon Icon Icon Icon List "Rad’s products are gre…" at bounding box center [345, 66] width 465 height 414
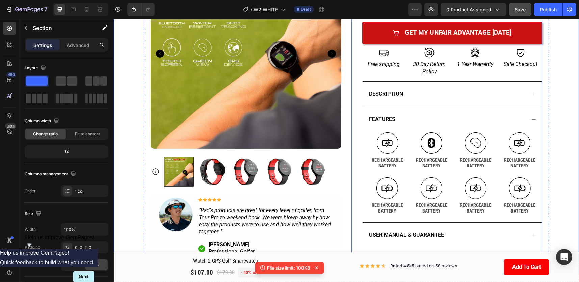
click at [520, 11] on span "Save" at bounding box center [520, 10] width 11 height 6
